Goal: Register for event/course

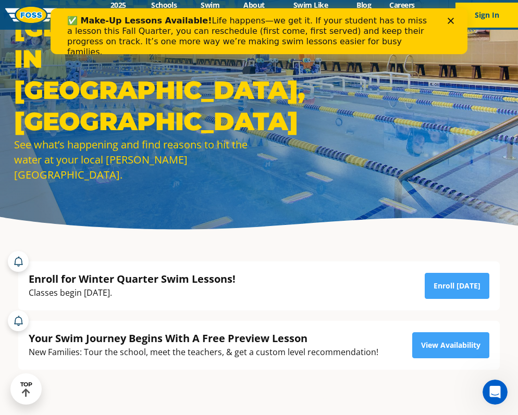
scroll to position [58, 0]
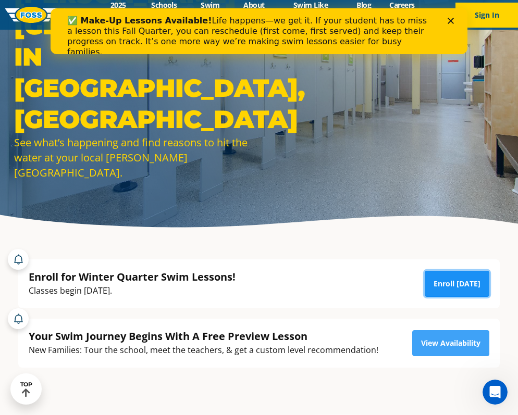
click at [451, 282] on link "Enroll Today" at bounding box center [457, 284] width 65 height 26
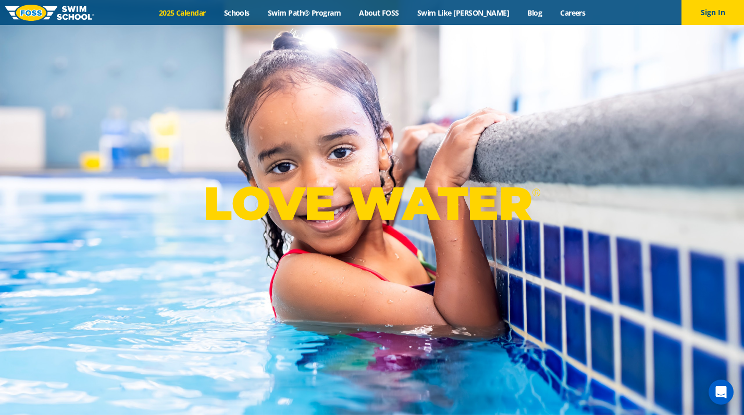
click at [213, 14] on link "2025 Calendar" at bounding box center [182, 13] width 65 height 10
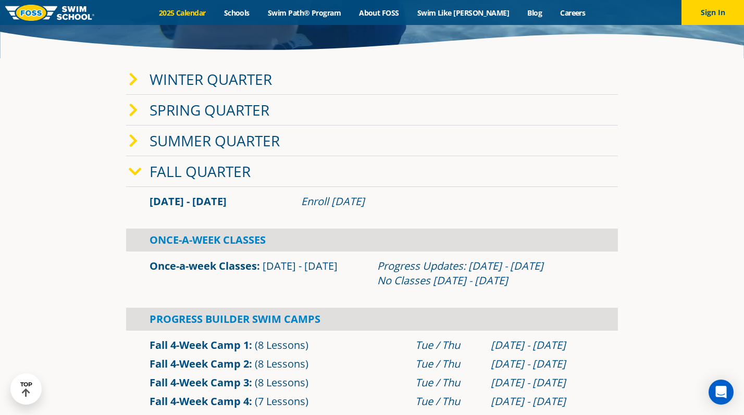
scroll to position [229, 0]
